Goal: Book appointment/travel/reservation

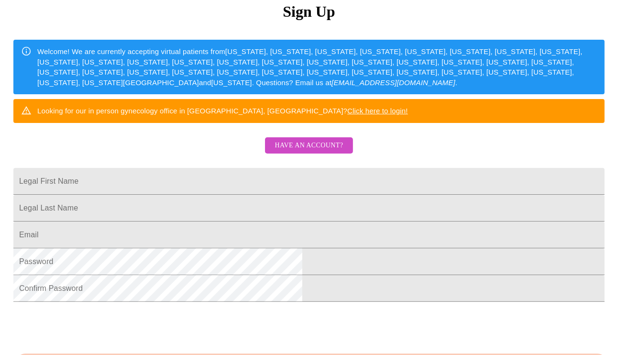
click at [330, 152] on span "Have an account?" at bounding box center [308, 146] width 68 height 12
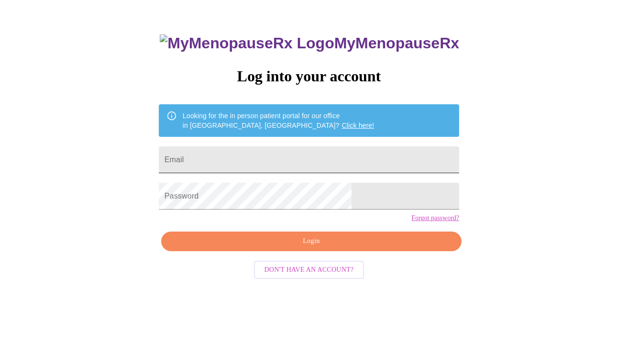
click at [372, 164] on input "Email" at bounding box center [309, 159] width 300 height 27
click at [337, 165] on input "Email" at bounding box center [309, 159] width 300 height 27
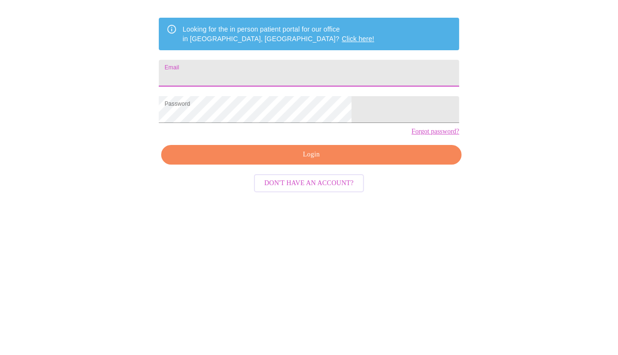
type input "[EMAIL_ADDRESS][DOMAIN_NAME]"
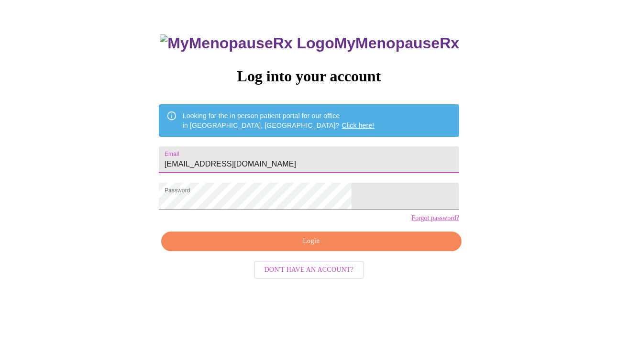
click at [337, 247] on span "Login" at bounding box center [311, 241] width 278 height 12
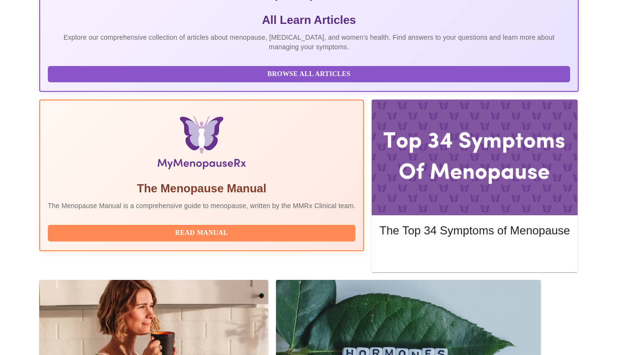
scroll to position [224, 0]
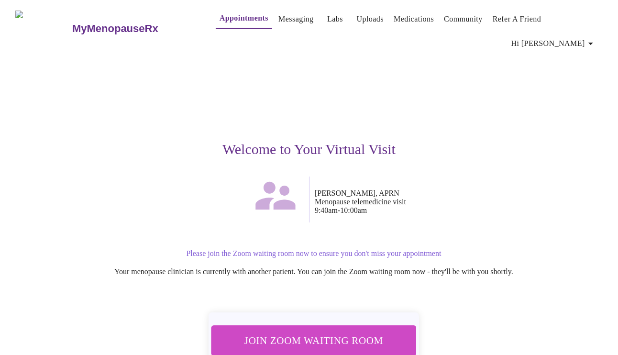
click at [345, 331] on span "Join Zoom Waiting Room" at bounding box center [313, 340] width 189 height 19
